Goal: Register for event/course

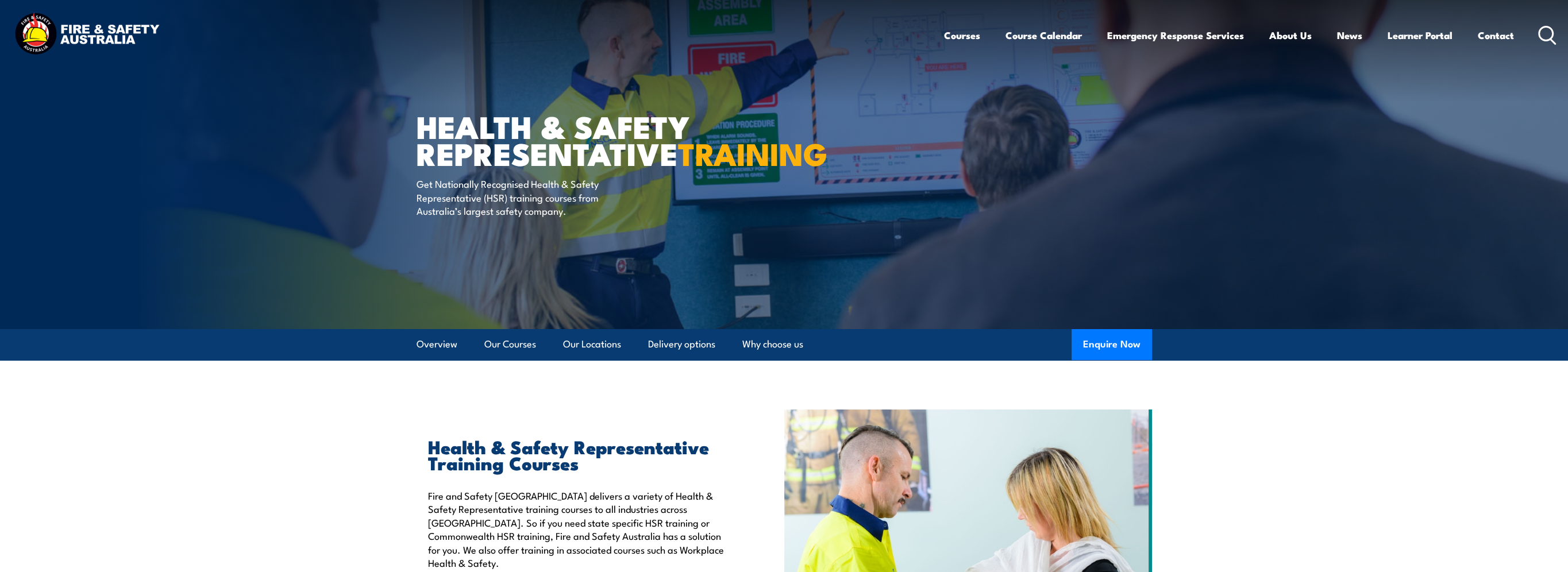
click at [1285, 35] on link "About Us" at bounding box center [1290, 35] width 43 height 30
click at [588, 340] on link "Our Locations" at bounding box center [592, 344] width 58 height 30
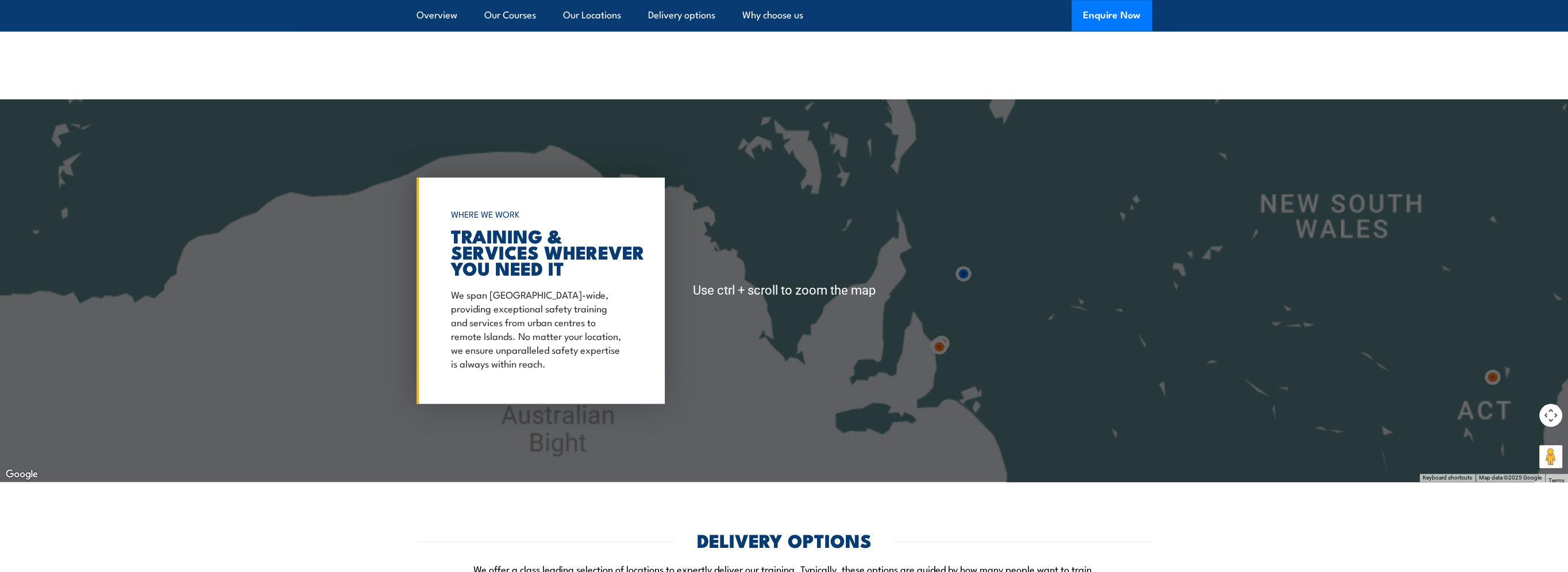
scroll to position [2022, 0]
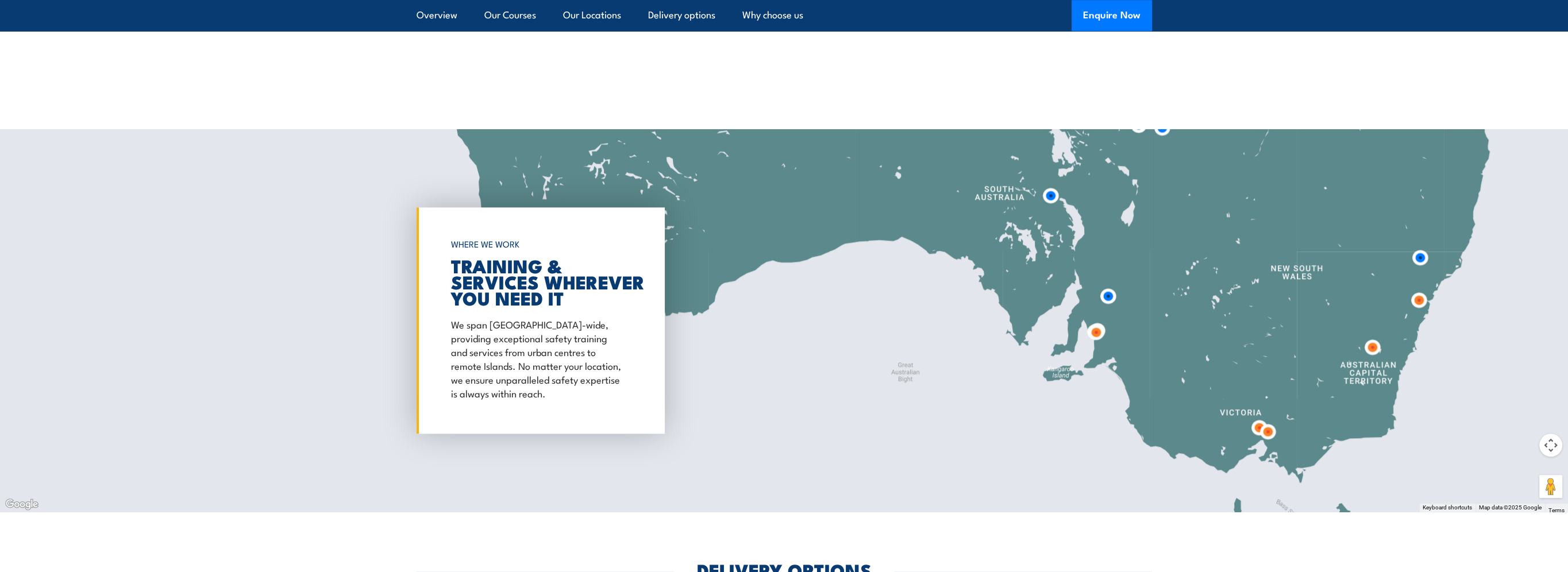
click at [1265, 432] on img at bounding box center [1268, 431] width 30 height 30
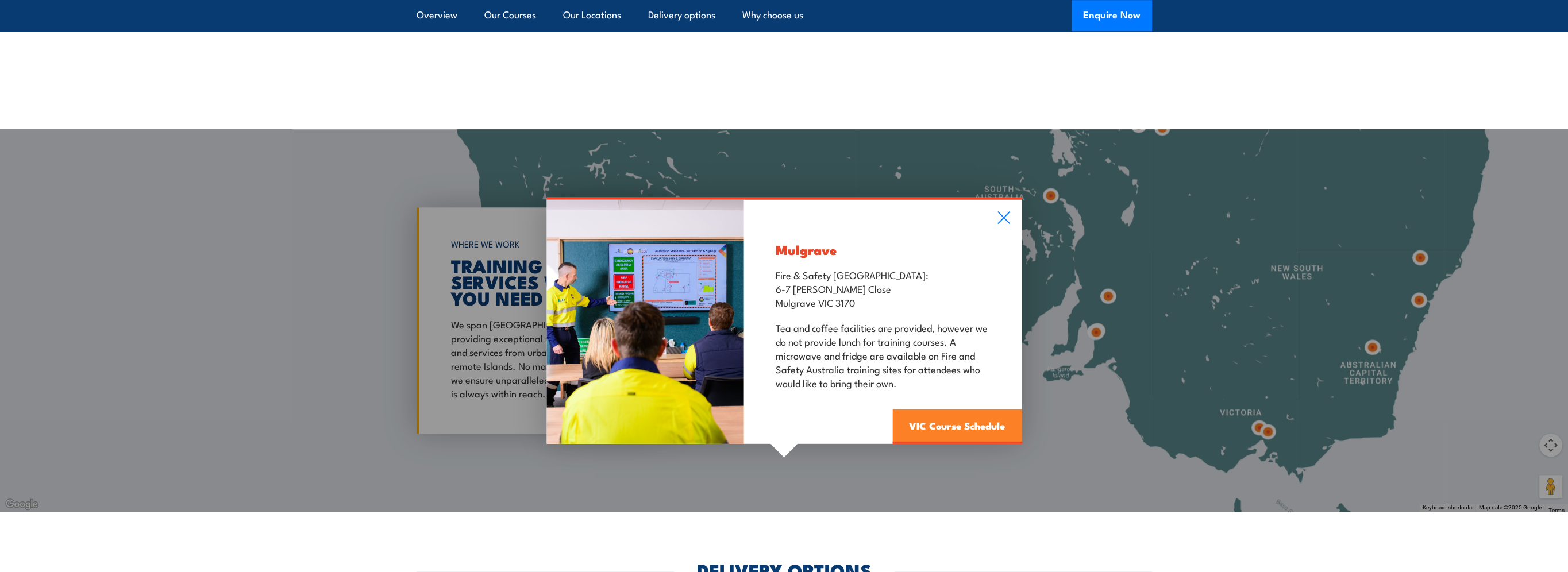
click at [956, 422] on link "VIC Course Schedule" at bounding box center [957, 427] width 129 height 35
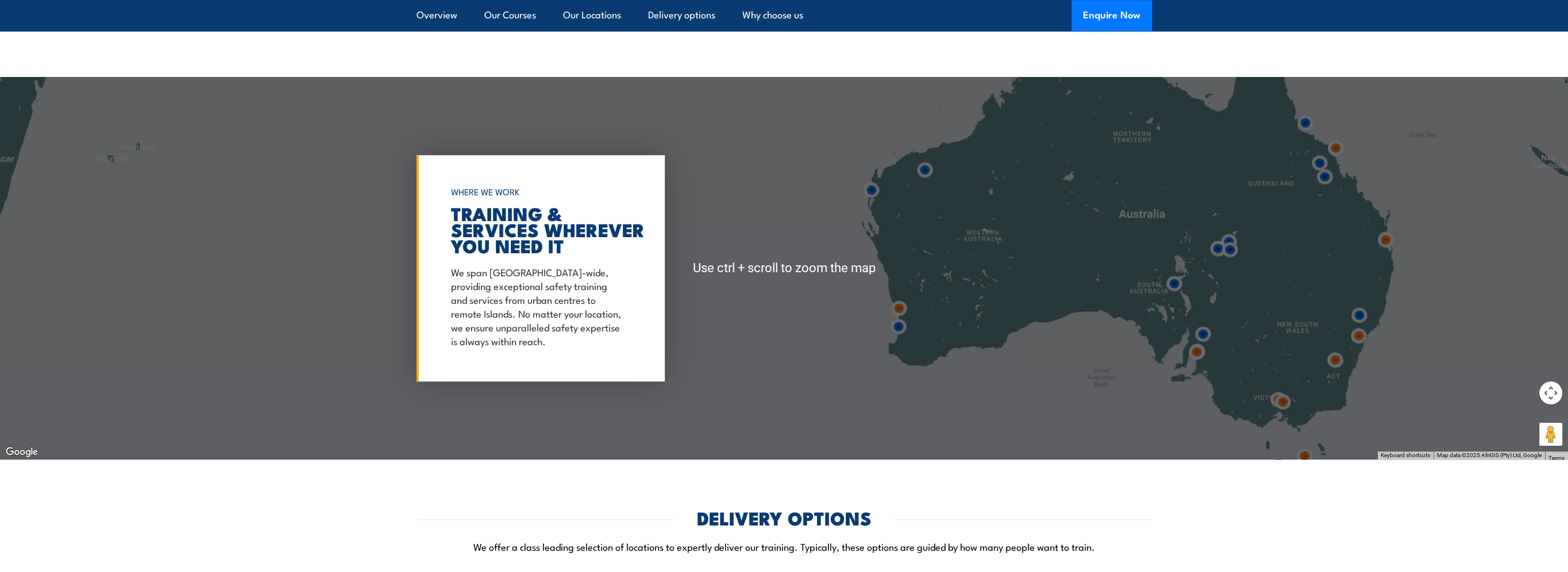
scroll to position [2079, 0]
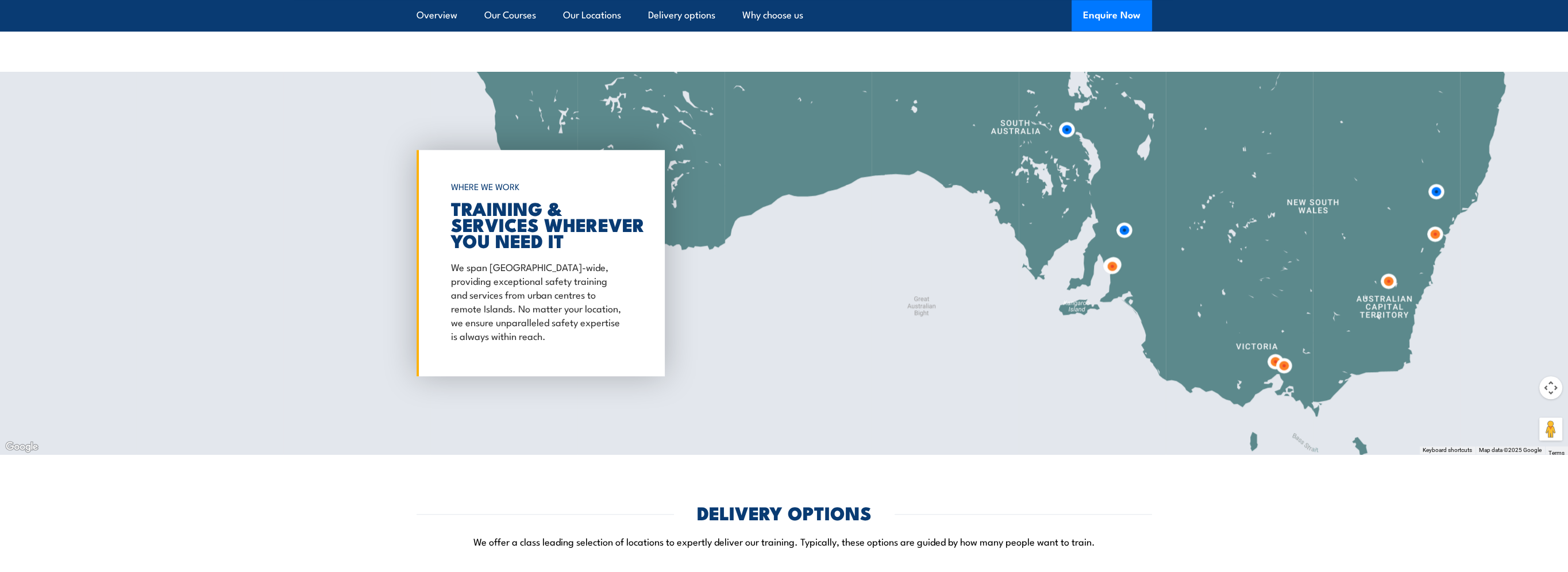
click at [1270, 361] on img at bounding box center [1284, 366] width 30 height 30
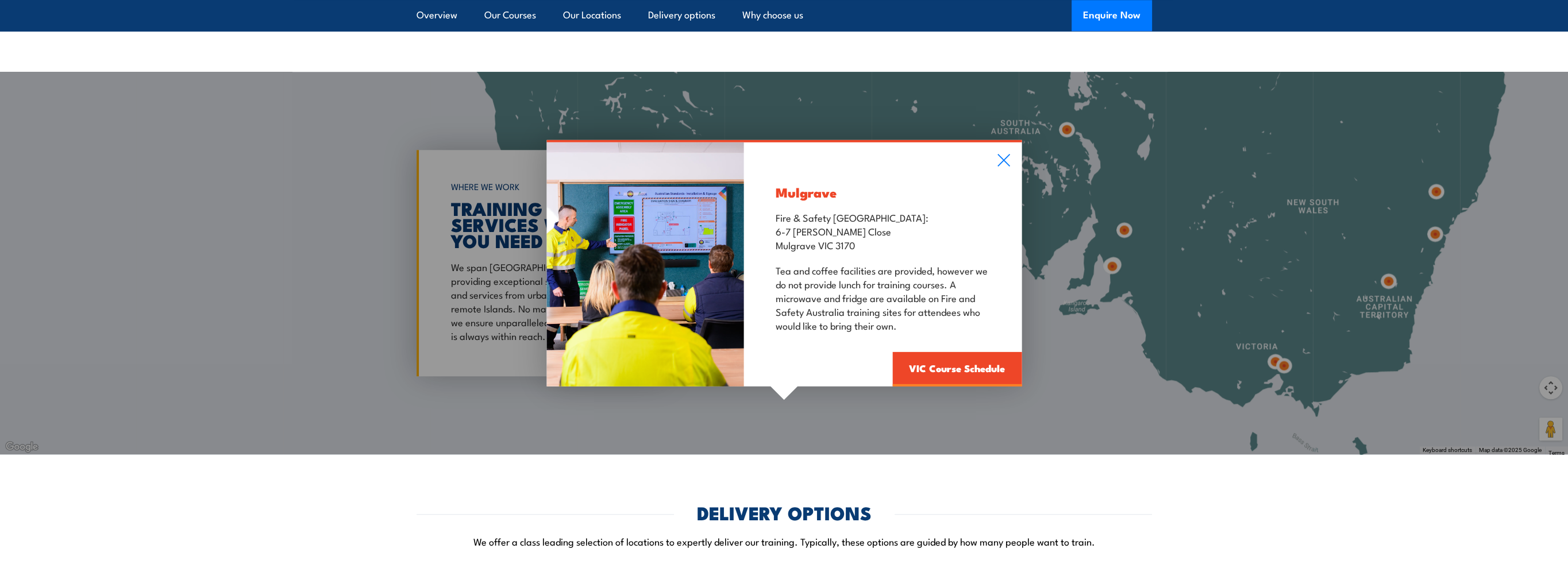
drag, startPoint x: 1004, startPoint y: 163, endPoint x: 1155, endPoint y: 236, distance: 167.7
click at [1004, 164] on icon at bounding box center [1004, 160] width 13 height 13
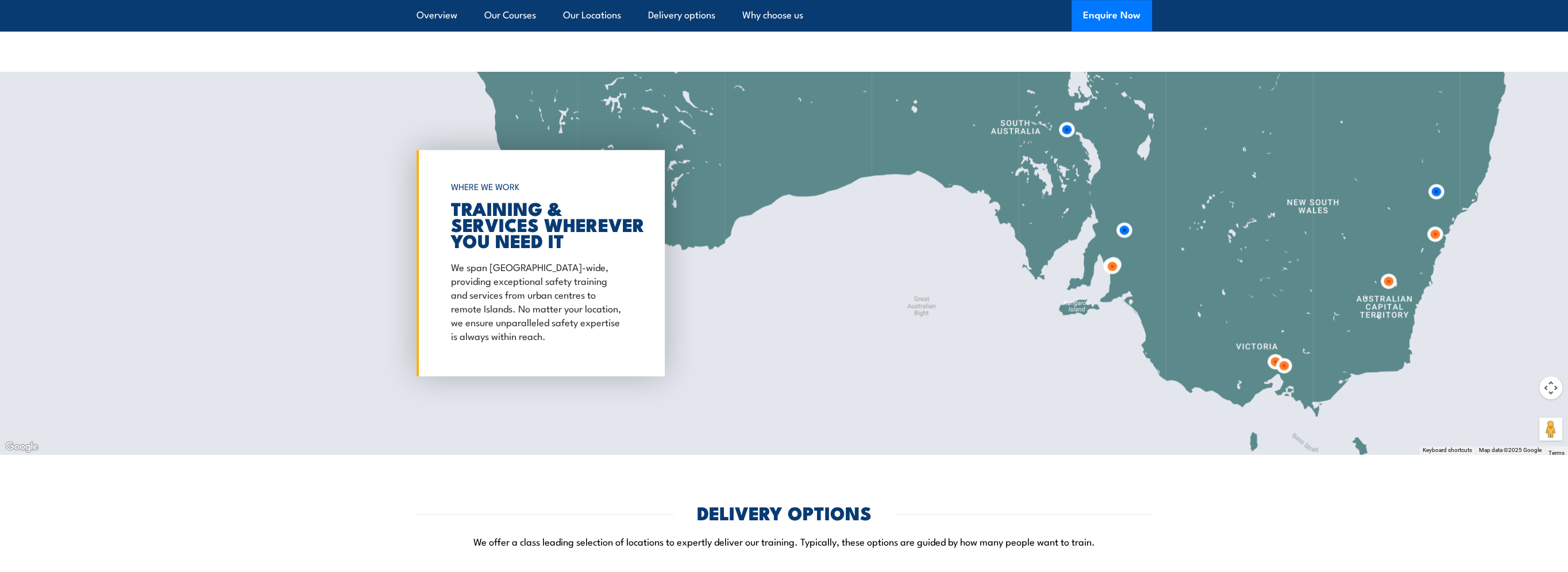
click at [1276, 364] on img at bounding box center [1284, 366] width 30 height 30
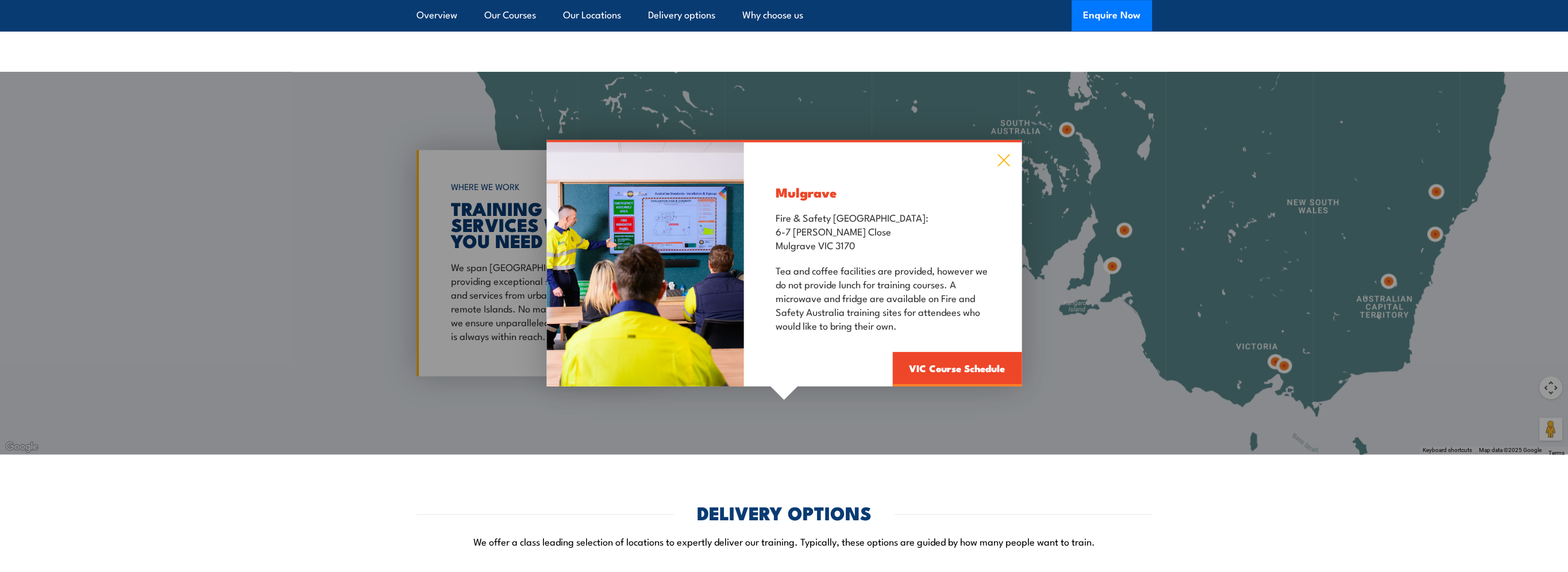
drag, startPoint x: 1009, startPoint y: 160, endPoint x: 1122, endPoint y: 211, distance: 124.0
click at [1009, 161] on icon at bounding box center [1004, 160] width 13 height 13
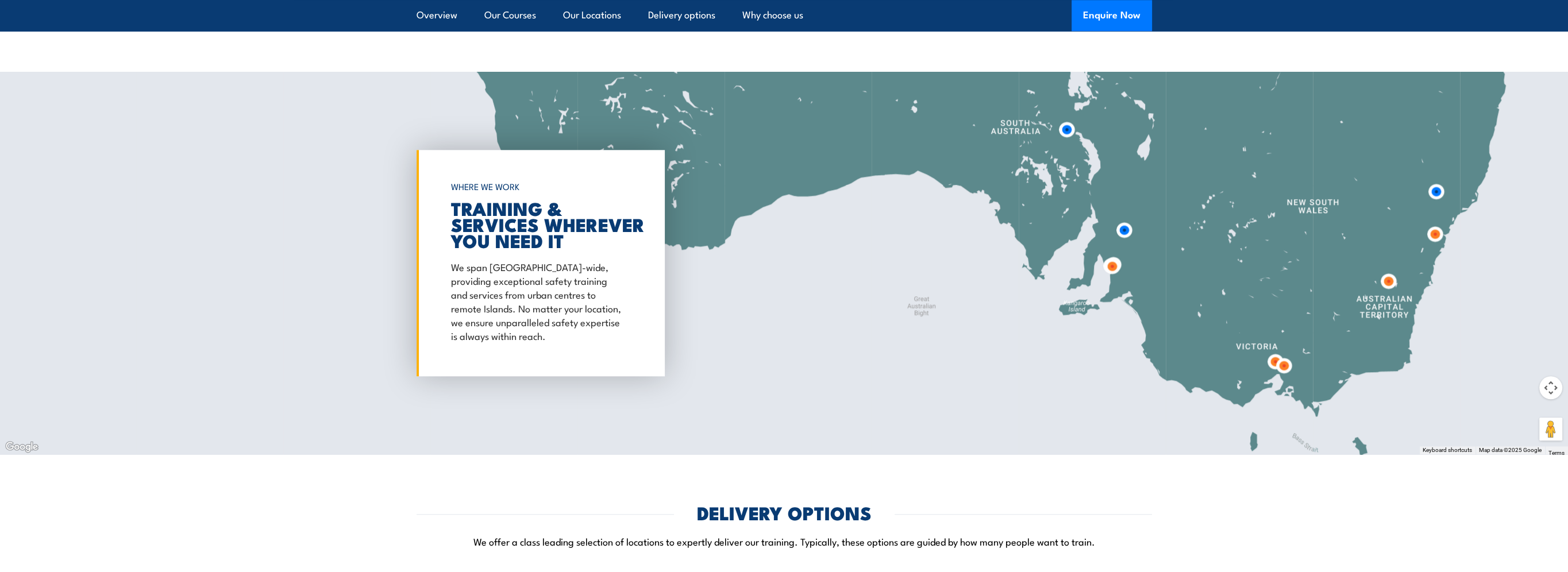
click at [1286, 366] on img at bounding box center [1284, 366] width 30 height 30
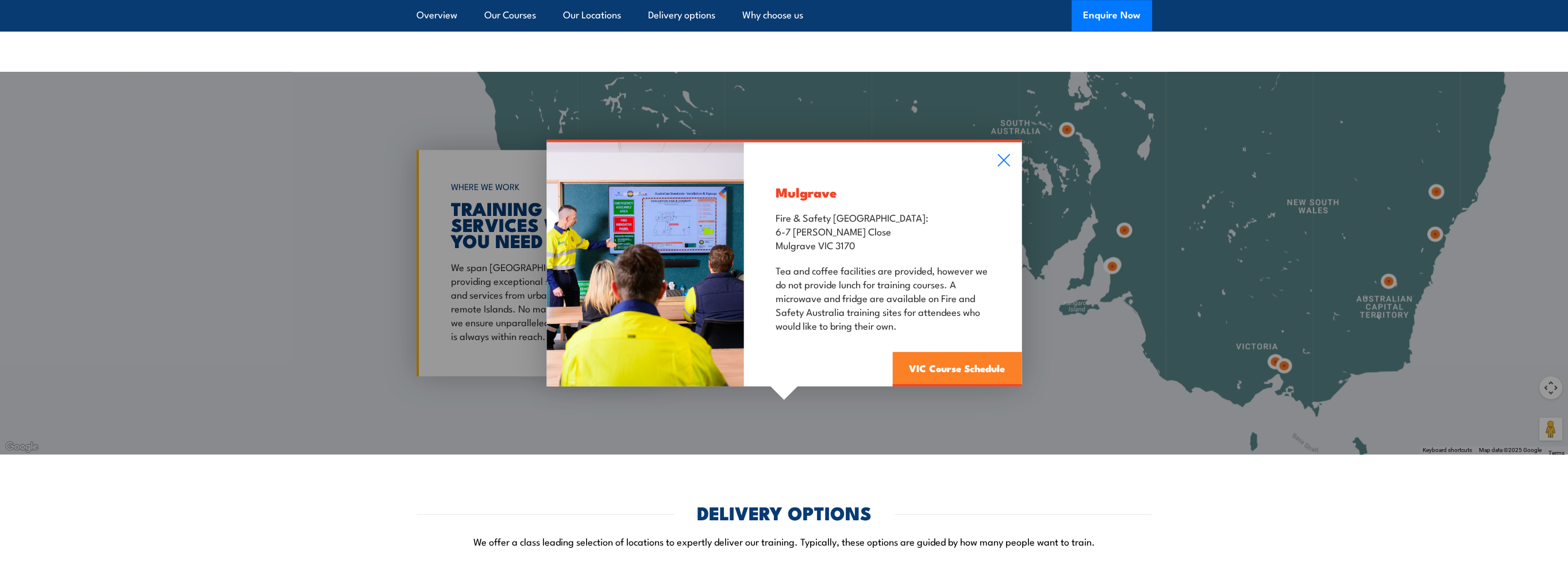
click at [961, 355] on link "VIC Course Schedule" at bounding box center [957, 369] width 129 height 35
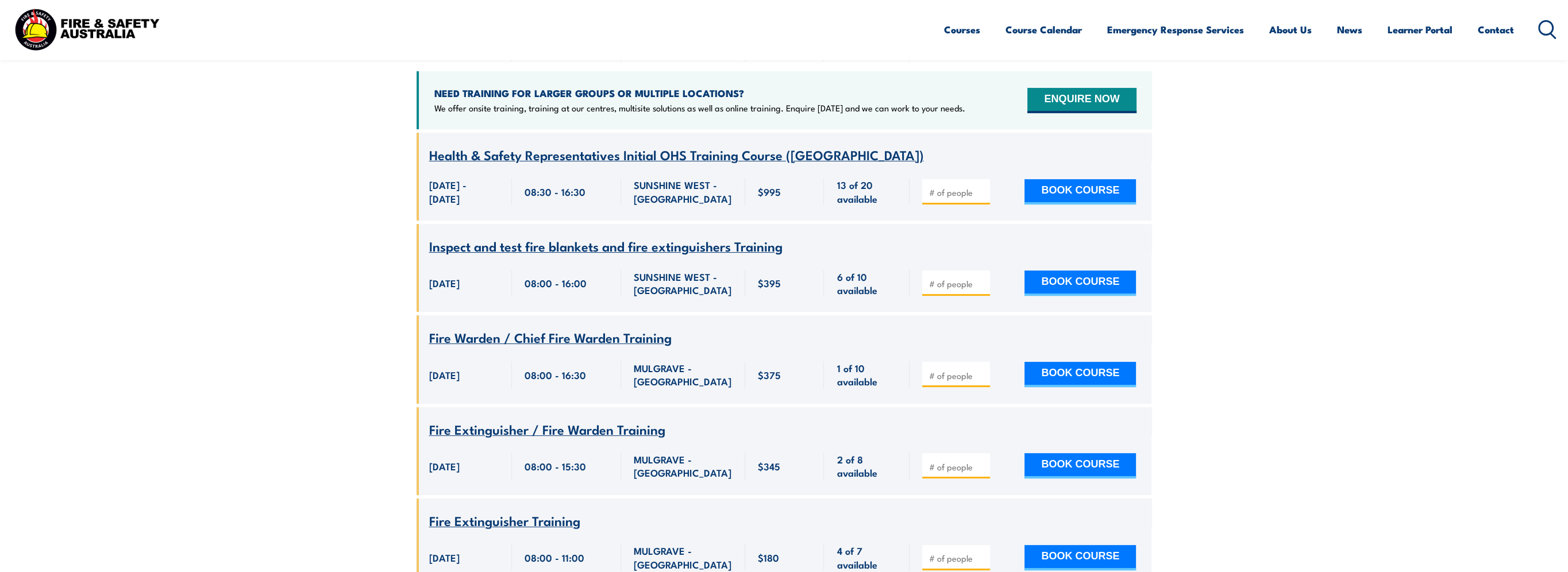
scroll to position [436, 0]
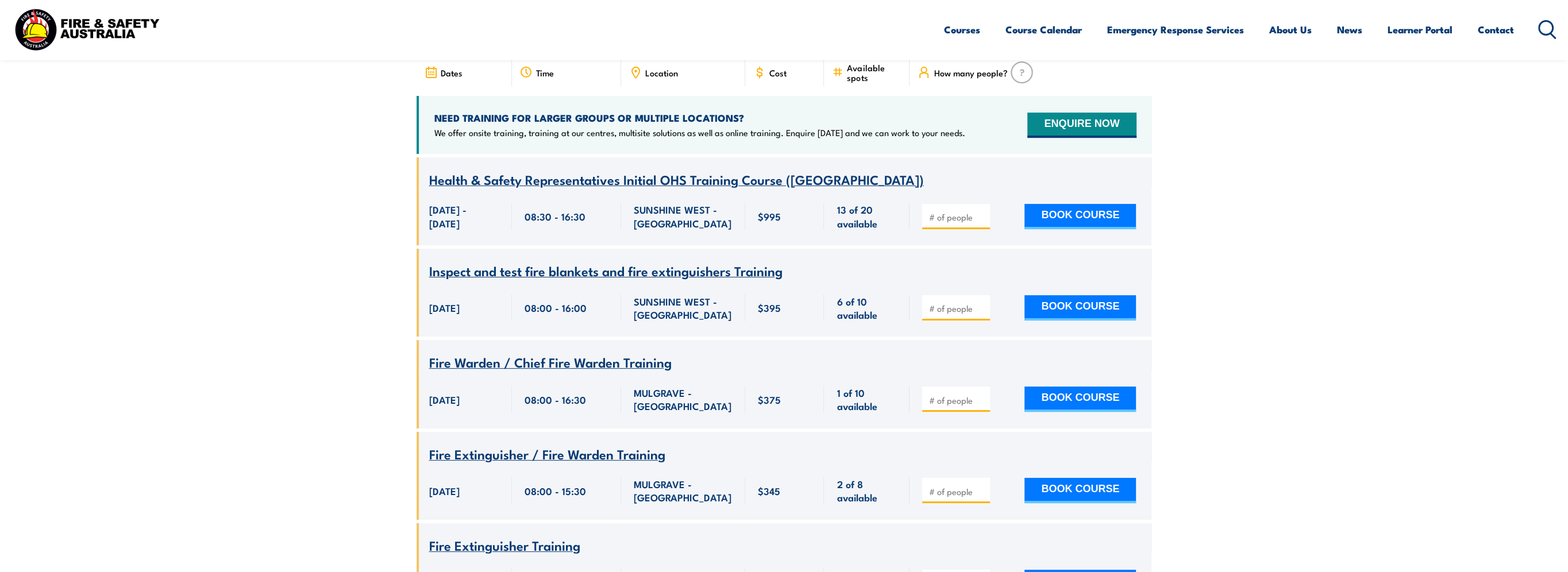
click at [750, 169] on span "Health & Safety Representatives Initial OHS Training Course (VIC)" at bounding box center [676, 179] width 495 height 19
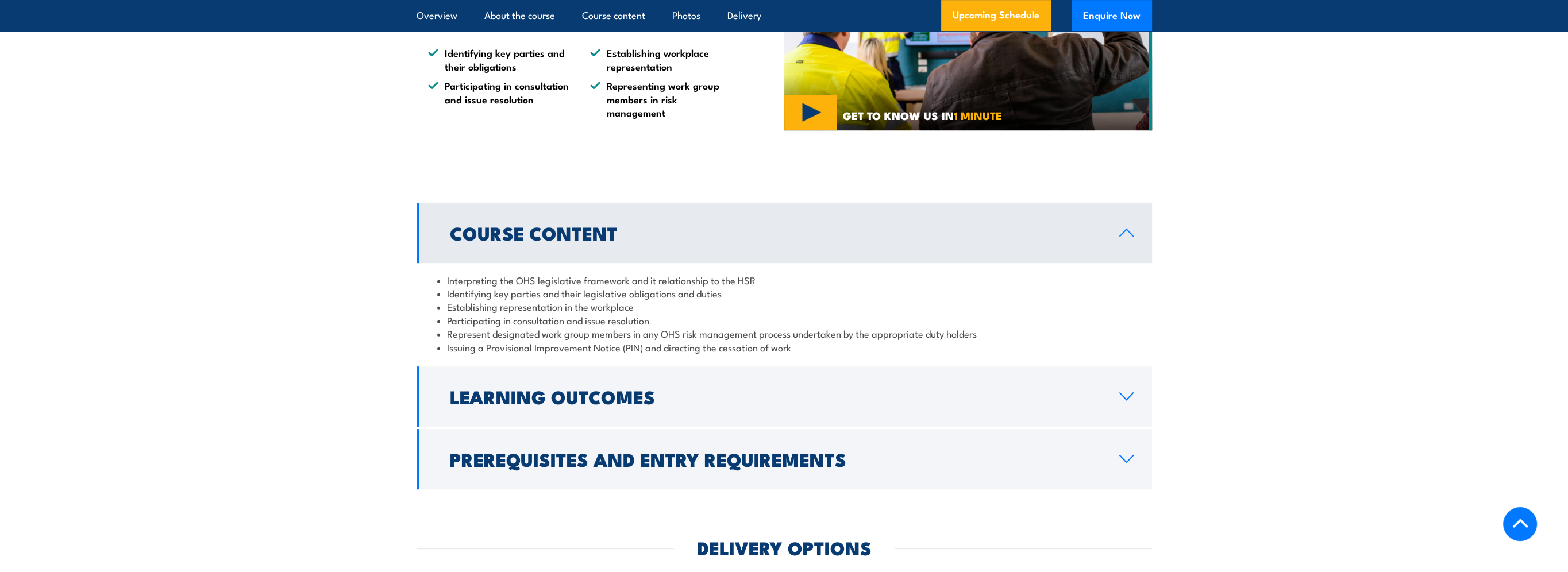
scroll to position [1034, 0]
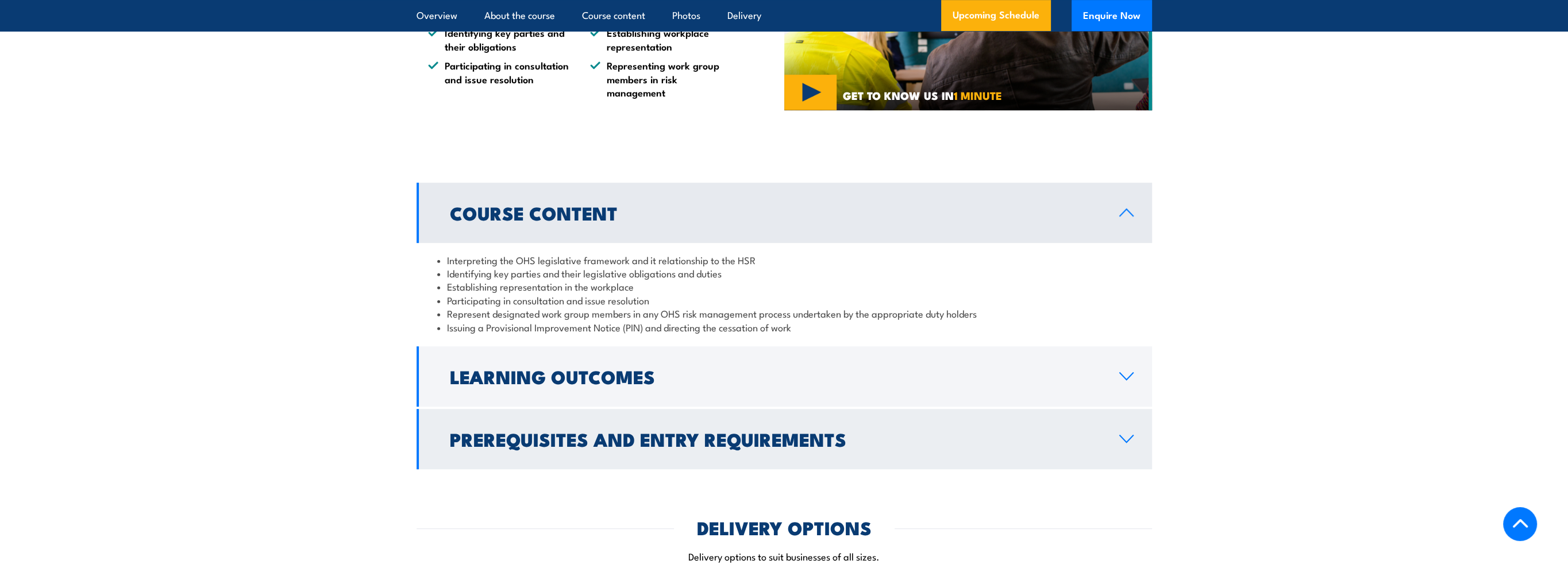
click at [1124, 444] on link "Prerequisites and Entry Requirements" at bounding box center [784, 439] width 735 height 60
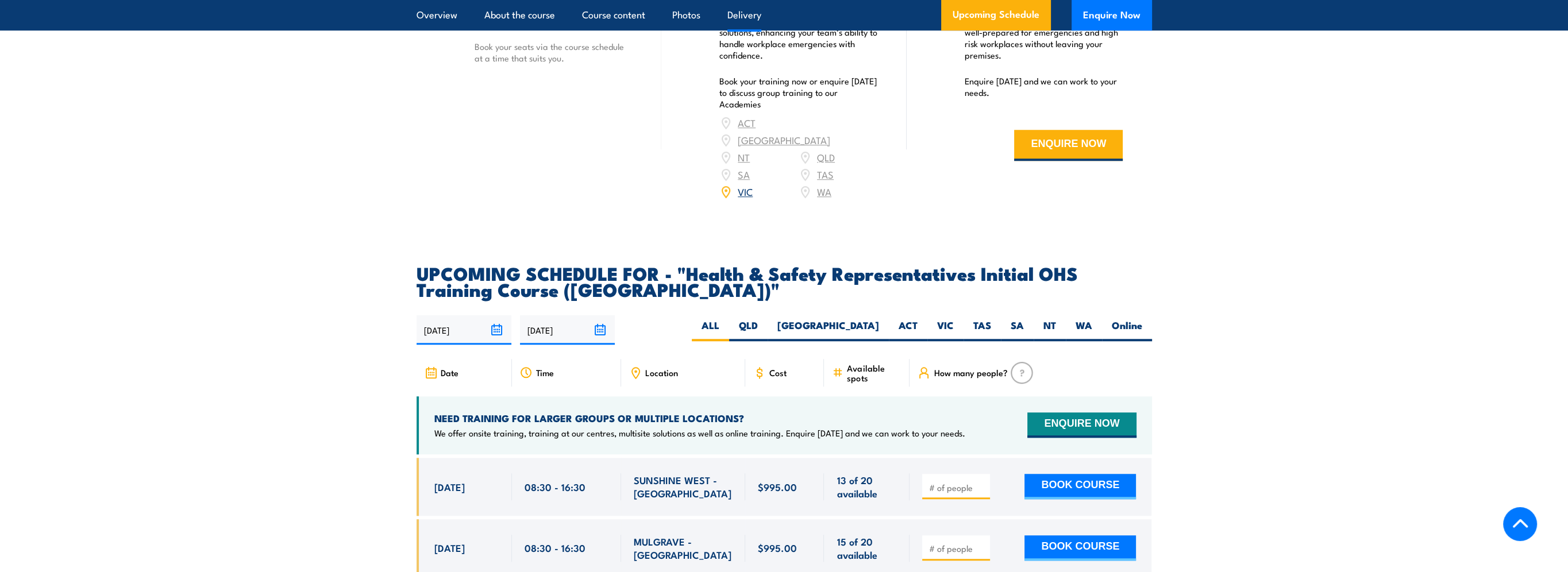
scroll to position [1781, 0]
click at [945, 320] on label "VIC" at bounding box center [945, 331] width 36 height 23
click at [946, 320] on label "VIC" at bounding box center [945, 331] width 36 height 23
click at [954, 320] on input "VIC" at bounding box center [957, 324] width 7 height 7
radio input "true"
